Goal: Find specific page/section: Find specific page/section

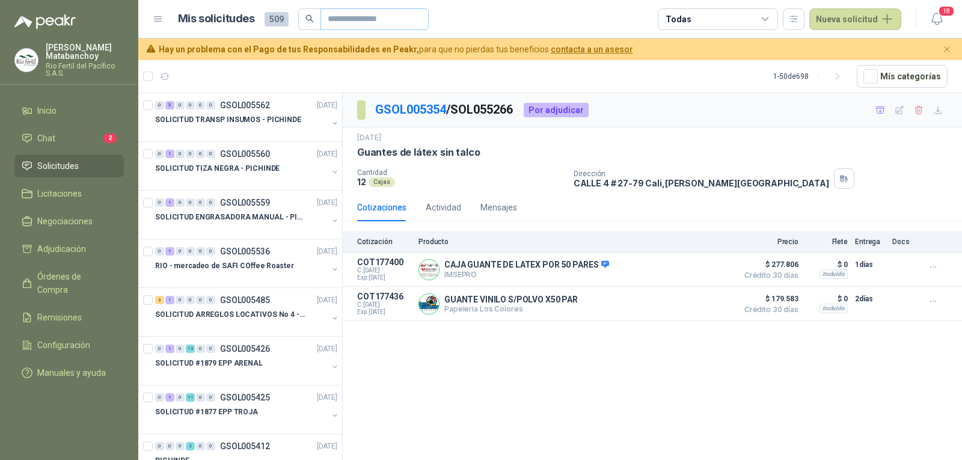
scroll to position [367, 0]
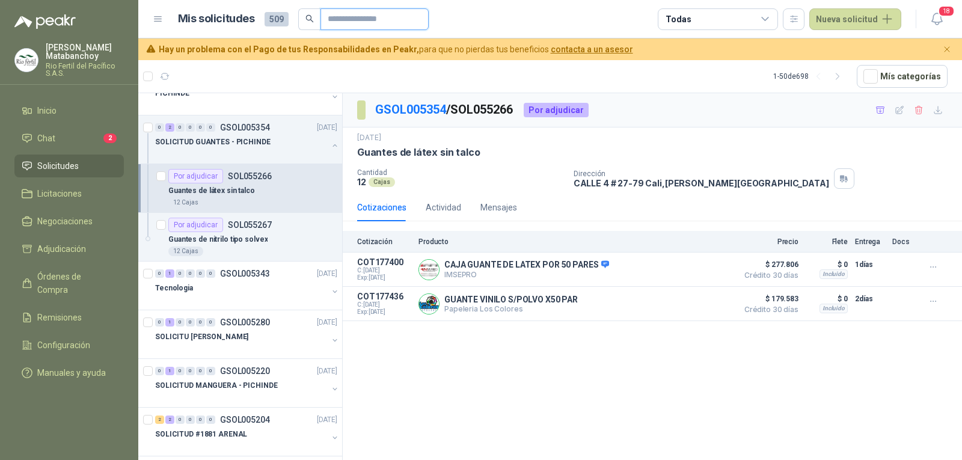
click at [397, 20] on input "text" at bounding box center [370, 19] width 84 height 20
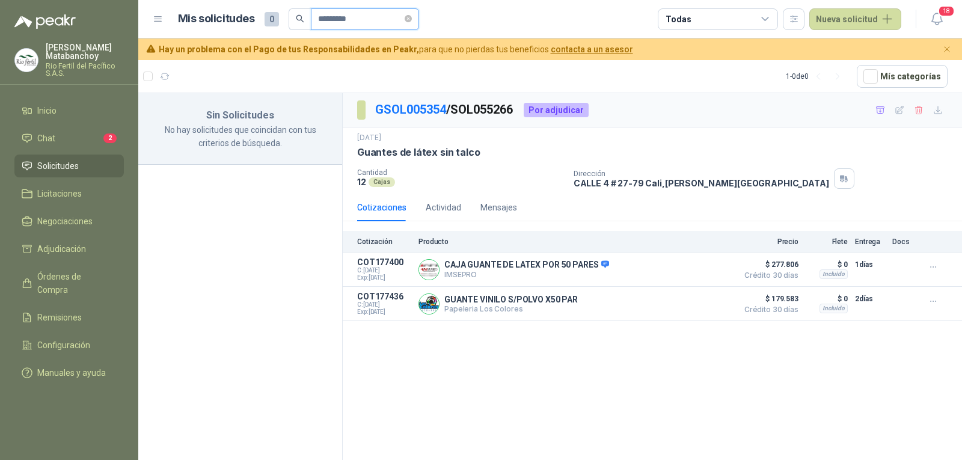
scroll to position [0, 0]
type input "*********"
click at [80, 163] on li "Solicitudes" at bounding box center [69, 165] width 95 height 13
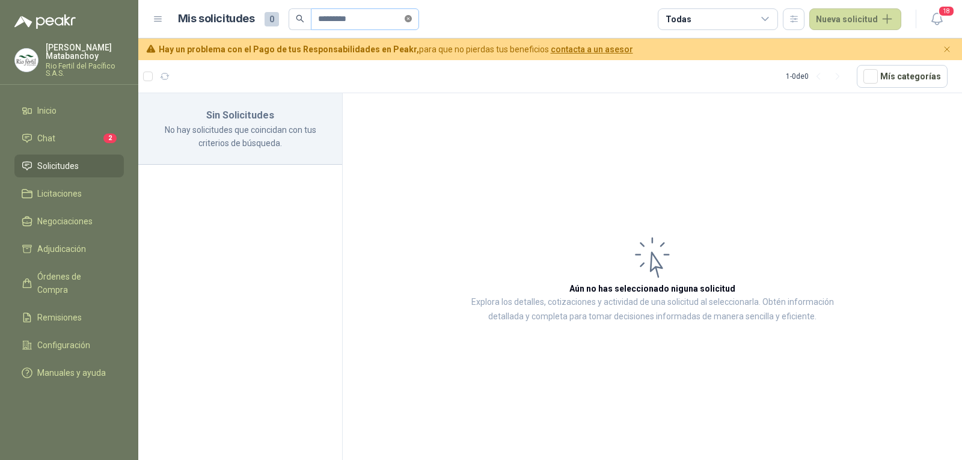
click at [412, 21] on icon "close-circle" at bounding box center [407, 18] width 7 height 7
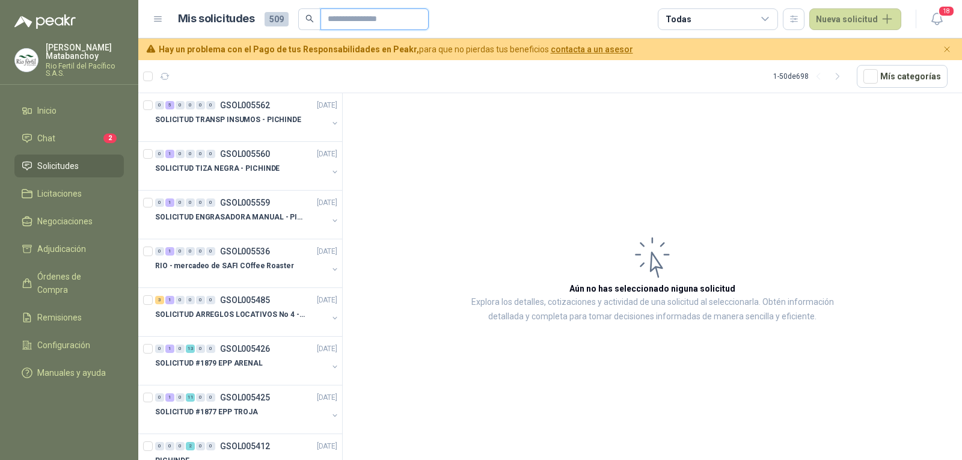
click at [366, 15] on input "text" at bounding box center [370, 19] width 84 height 20
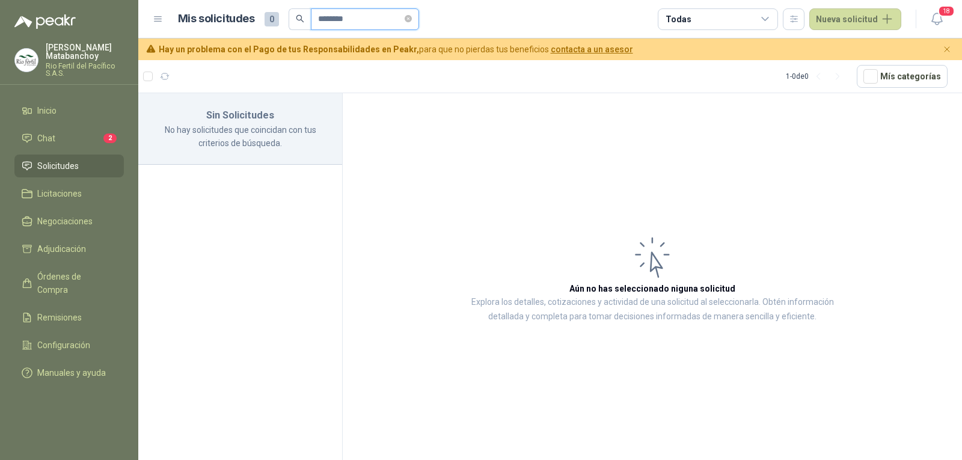
type input "********"
click at [92, 166] on li "Solicitudes" at bounding box center [69, 165] width 95 height 13
click at [411, 18] on icon "close-circle" at bounding box center [407, 18] width 7 height 7
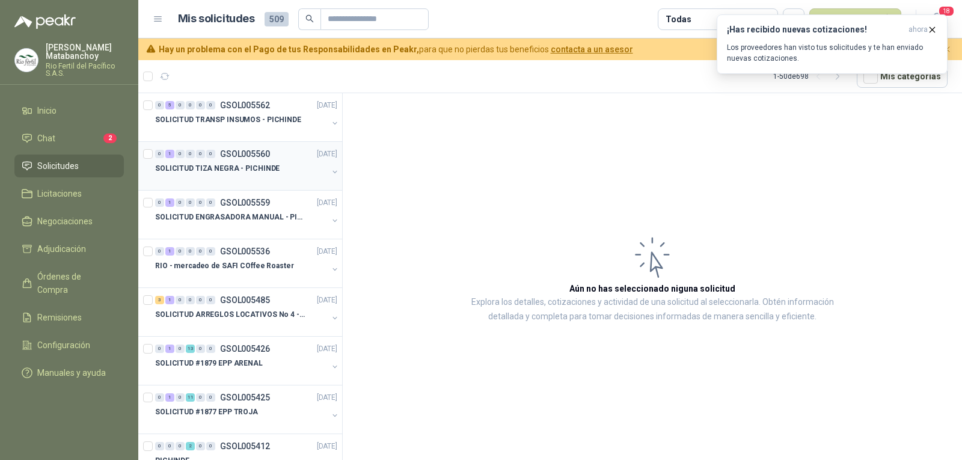
click at [246, 175] on div "SOLICITUD TIZA NEGRA - PICHINDE" at bounding box center [241, 168] width 172 height 14
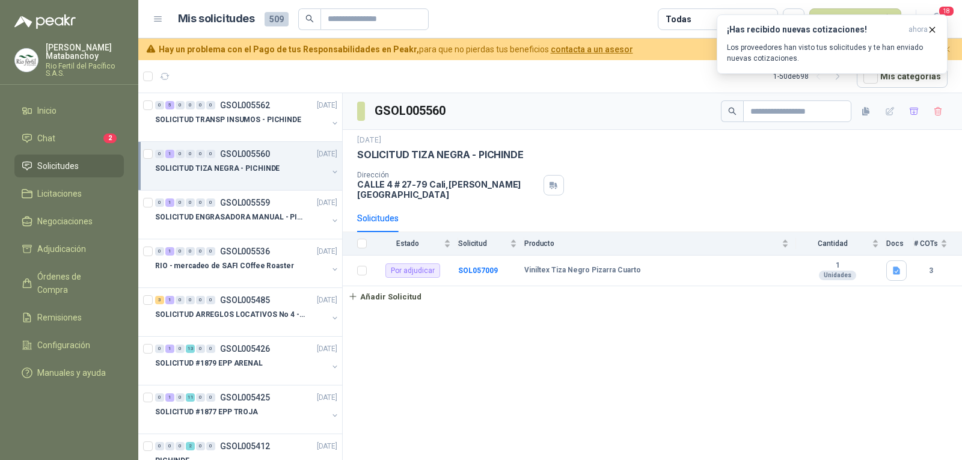
click at [377, 187] on p "CALLE 4 # 27-79 Cali , Valle del Cauca" at bounding box center [447, 189] width 181 height 20
copy div "CALLE 4 # 27-79 Cali , Valle del Cauca"
click at [702, 190] on div "Dirección CALLE 4 # 27-79 Cali , Valle del Cauca" at bounding box center [652, 185] width 590 height 29
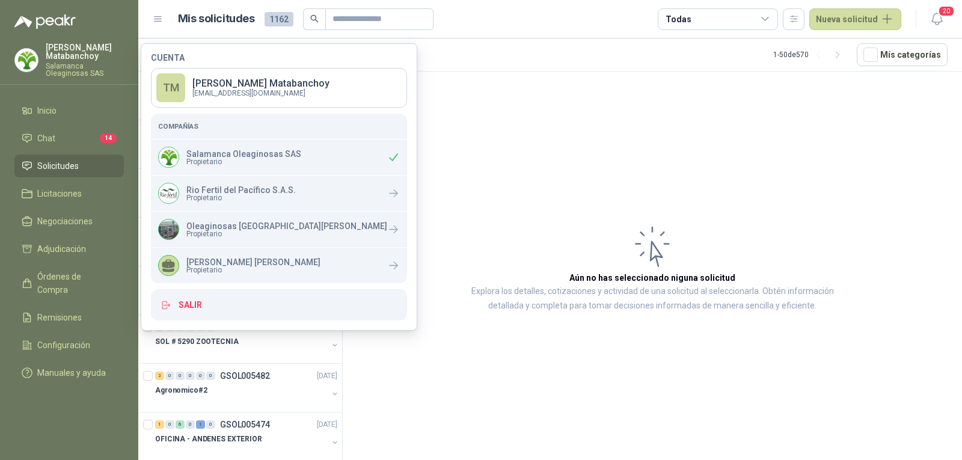
click at [452, 158] on article "Aún no has seleccionado niguna solicitud Explora los detalles, cotizaciones y a…" at bounding box center [652, 268] width 619 height 392
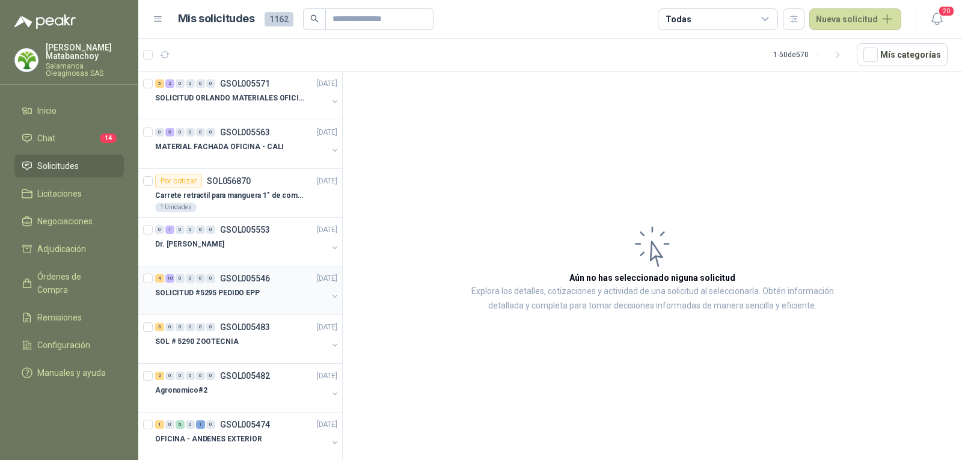
click at [265, 296] on div "SOLICITUD #5295 PEDIDO EPP" at bounding box center [241, 292] width 172 height 14
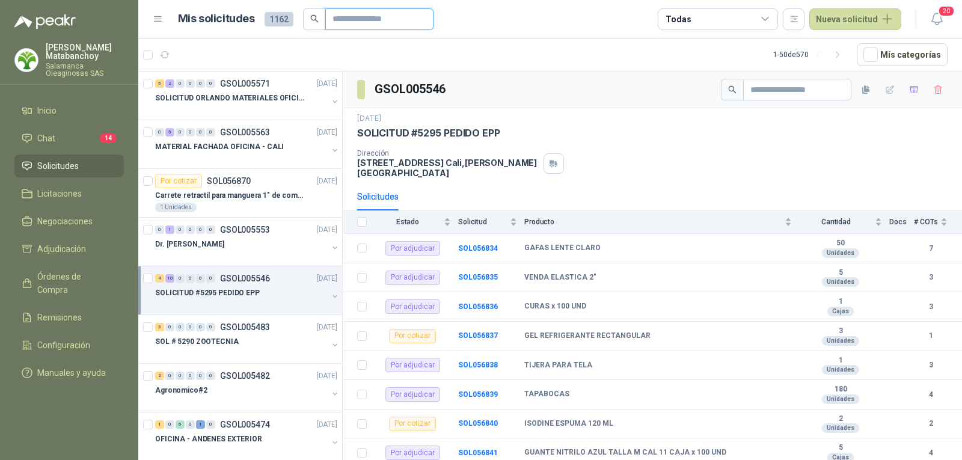
click at [365, 11] on input "text" at bounding box center [374, 19] width 84 height 20
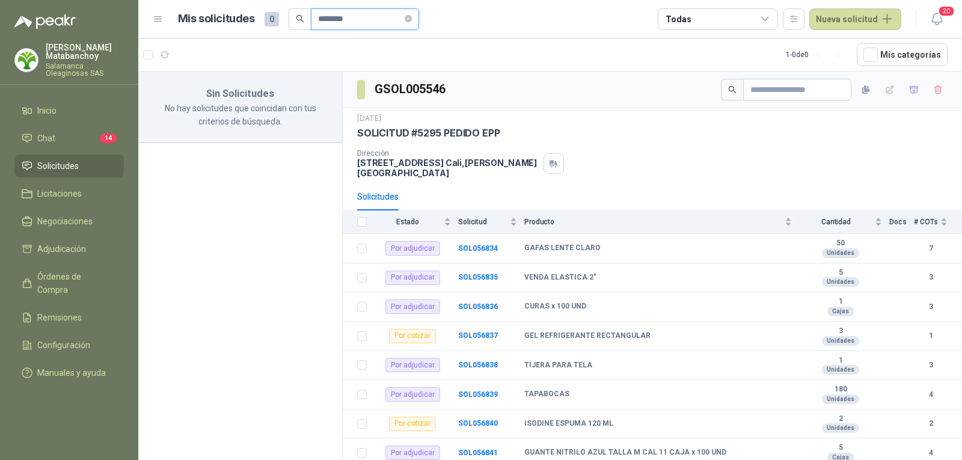
type input "********"
click at [92, 163] on li "Solicitudes" at bounding box center [69, 165] width 95 height 13
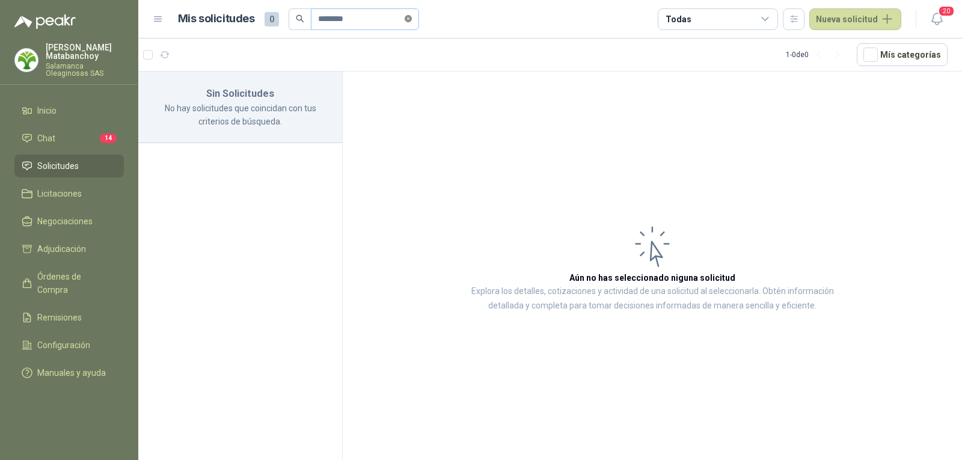
click at [412, 22] on icon "close-circle" at bounding box center [407, 18] width 7 height 7
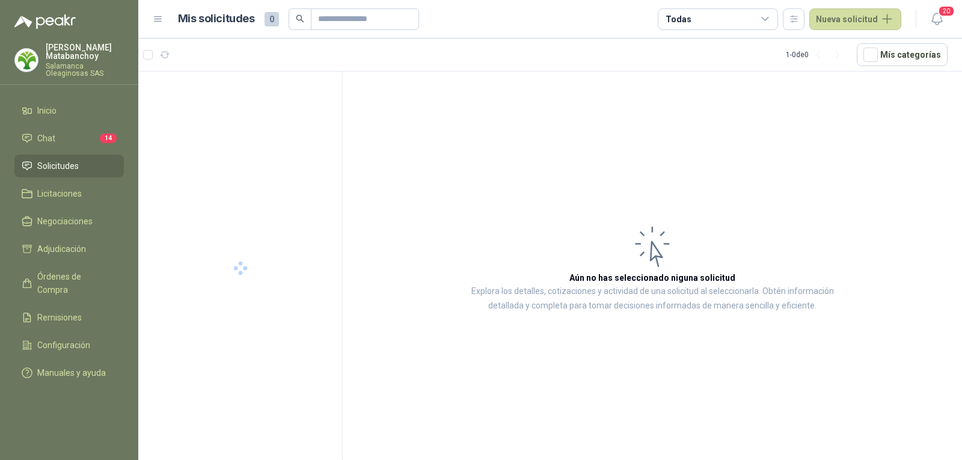
click at [59, 171] on span "Solicitudes" at bounding box center [57, 165] width 41 height 13
